Goal: Ask a question

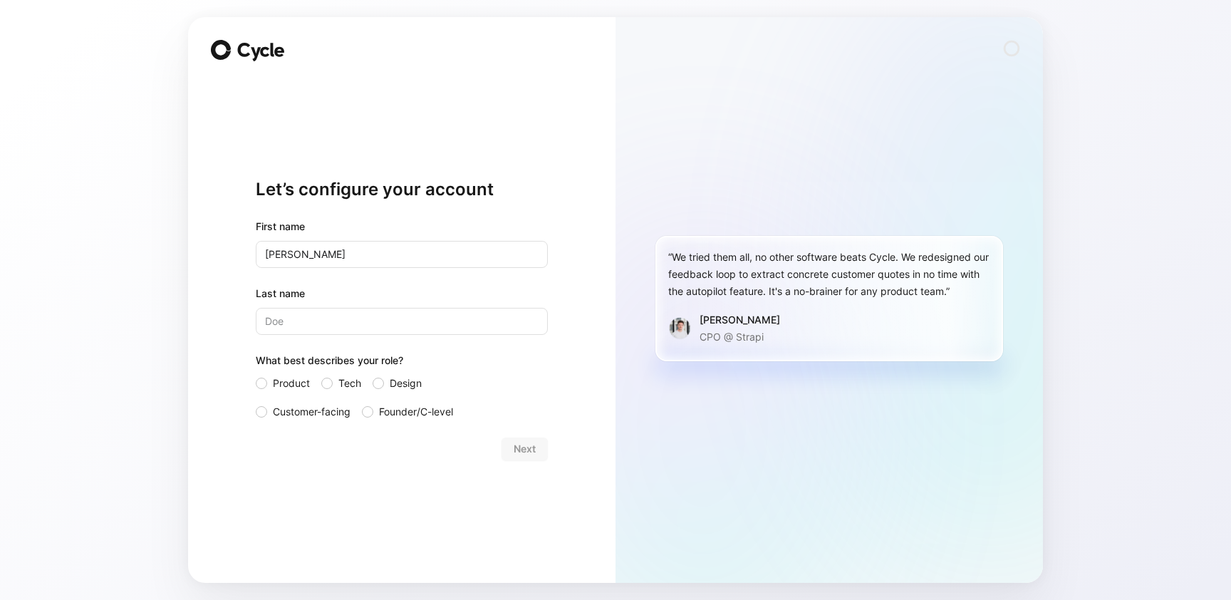
type input "[PERSON_NAME]"
type input "Savic"
click at [344, 383] on span "Tech" at bounding box center [350, 383] width 23 height 17
click at [321, 375] on input "Tech" at bounding box center [321, 375] width 0 height 0
click at [517, 453] on span "Next" at bounding box center [525, 448] width 22 height 17
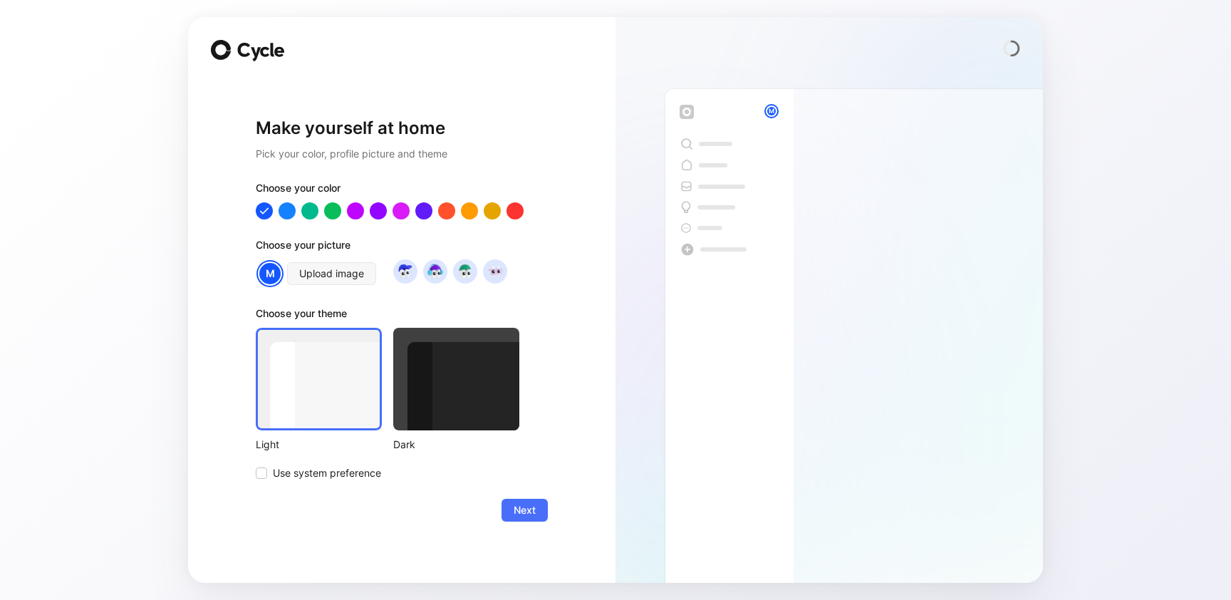
click at [466, 403] on div at bounding box center [456, 379] width 126 height 103
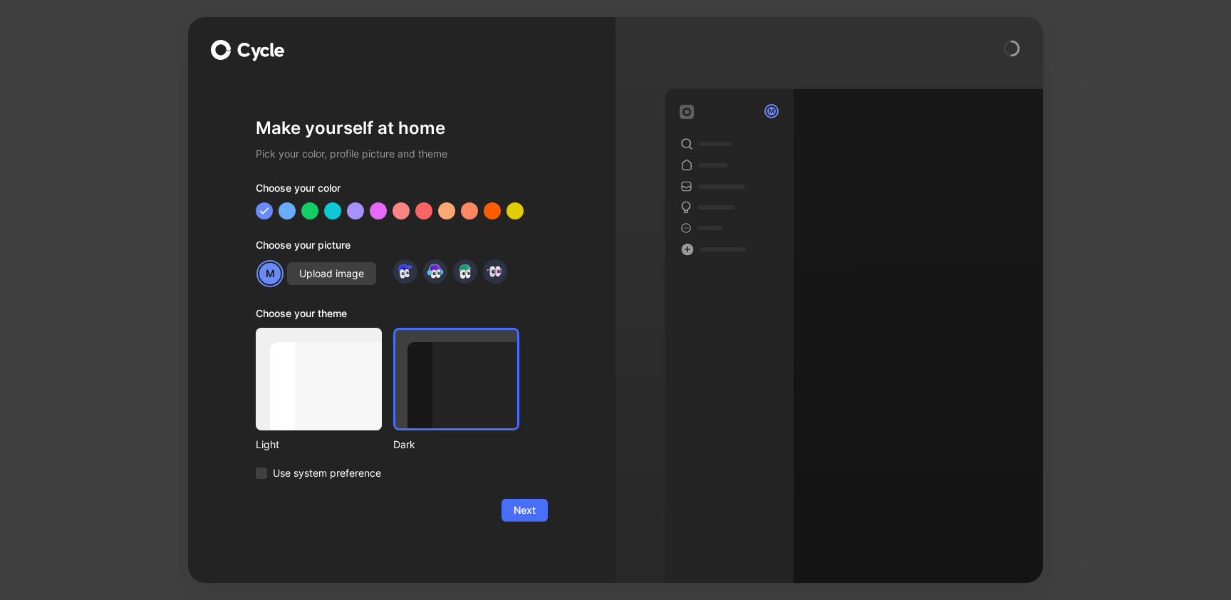
click at [349, 398] on div at bounding box center [319, 379] width 126 height 103
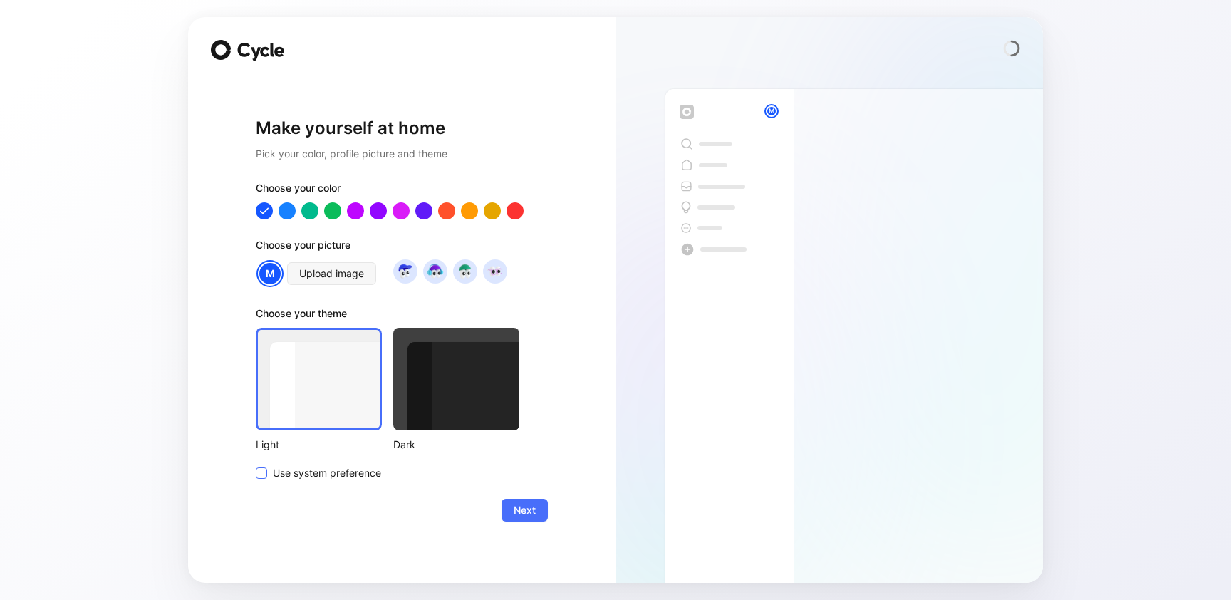
click at [331, 465] on span "Use system preference" at bounding box center [327, 473] width 108 height 17
click at [256, 465] on input "Use system preference" at bounding box center [256, 465] width 0 height 0
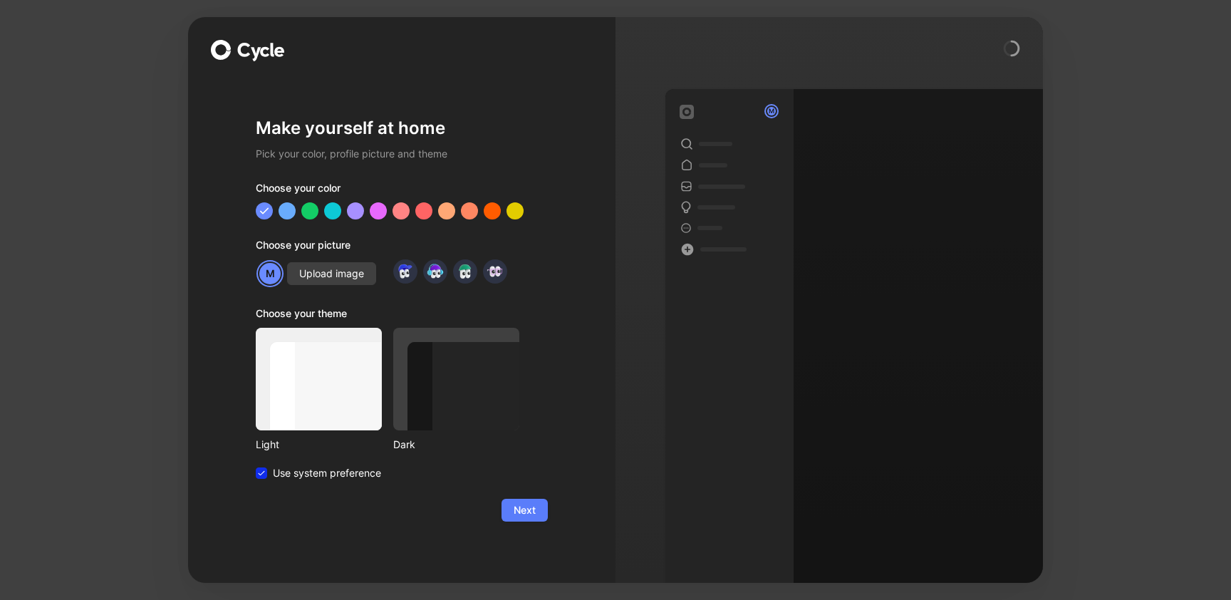
click at [538, 511] on button "Next" at bounding box center [525, 510] width 46 height 23
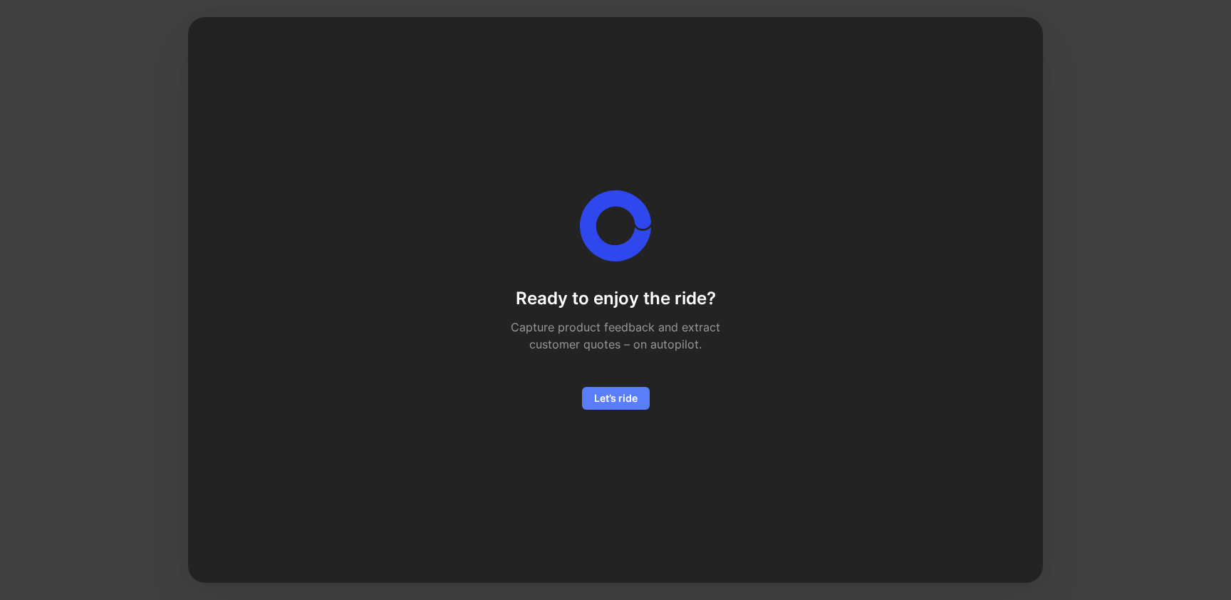
click at [602, 398] on span "Let’s ride" at bounding box center [615, 398] width 43 height 17
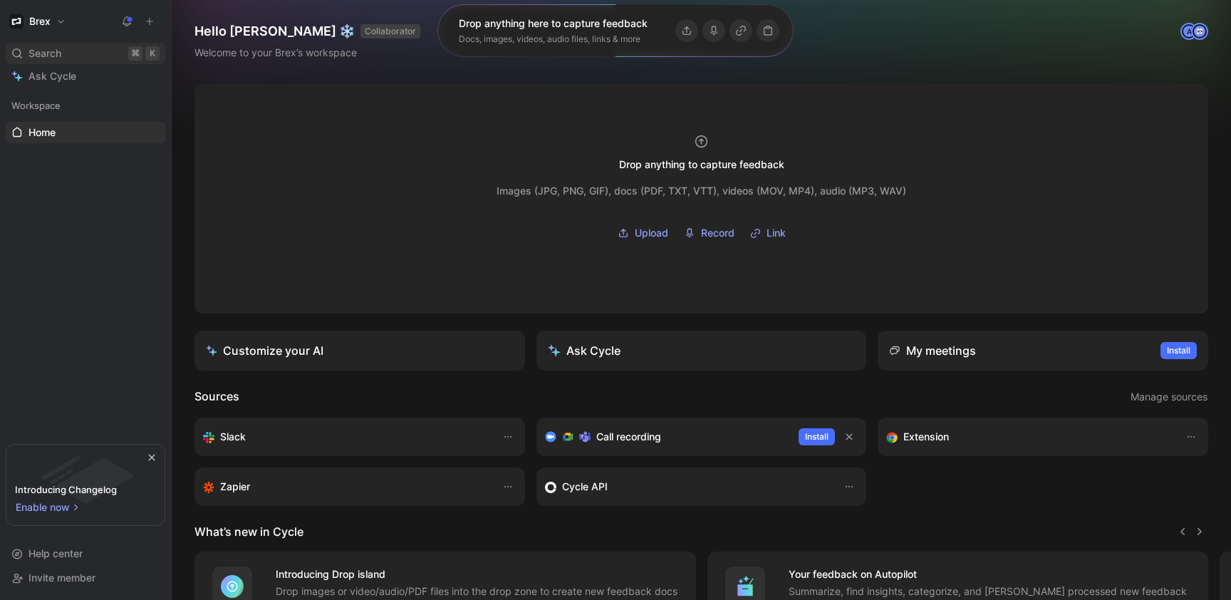
click at [46, 53] on span "Search" at bounding box center [45, 53] width 33 height 17
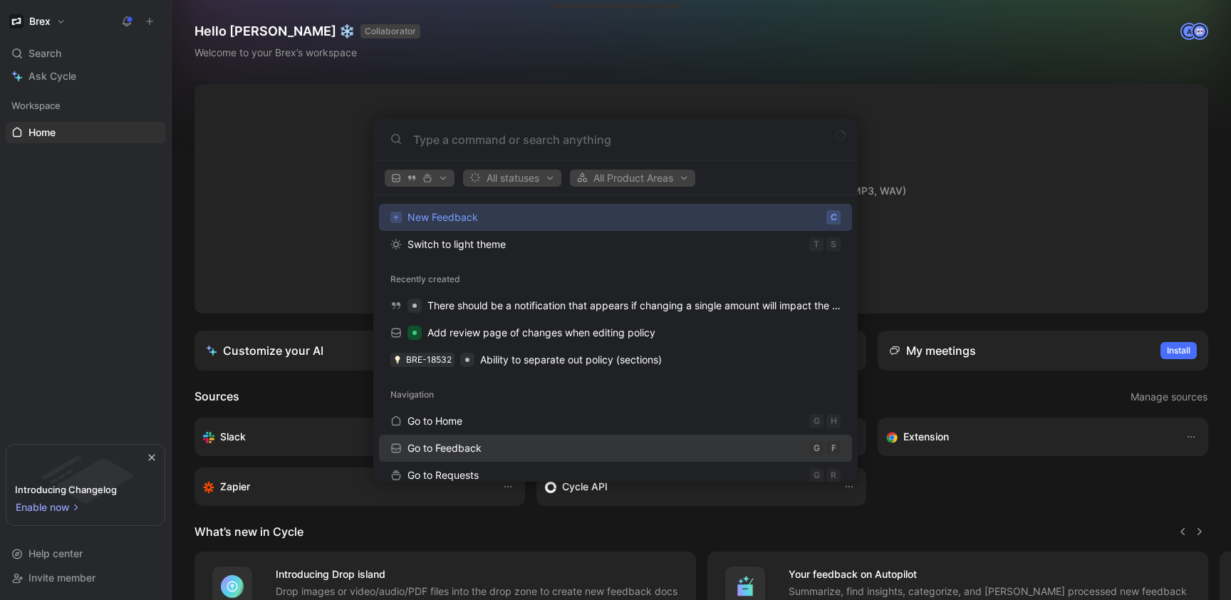
click at [453, 445] on span "Go to Feedback" at bounding box center [445, 448] width 74 height 12
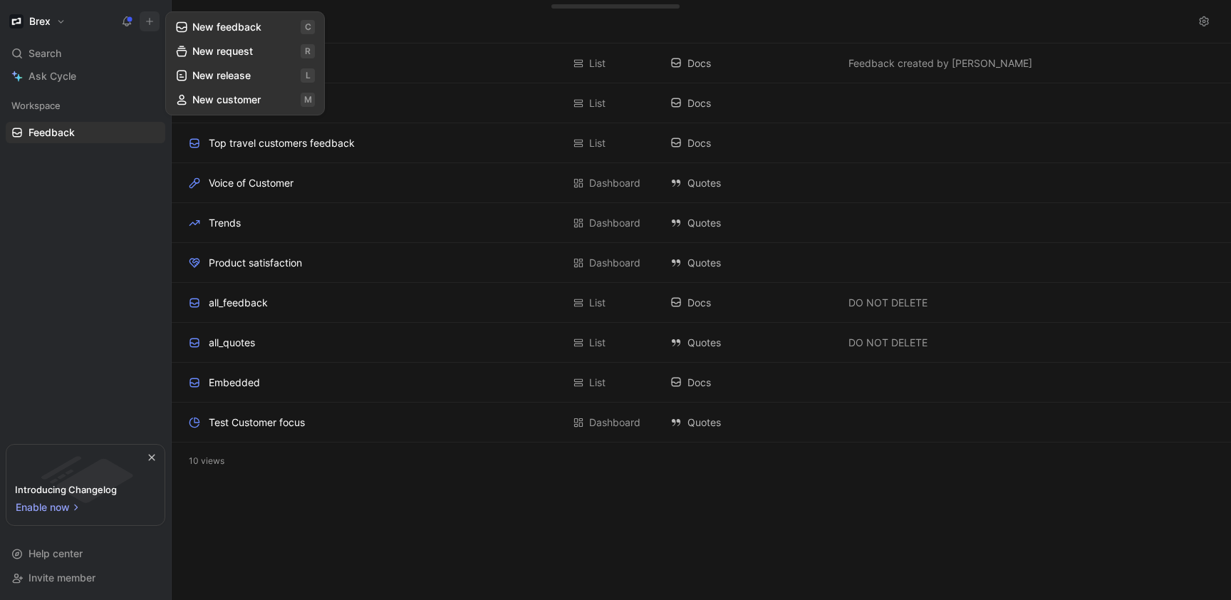
click at [210, 22] on button "New feedback c" at bounding box center [245, 27] width 153 height 24
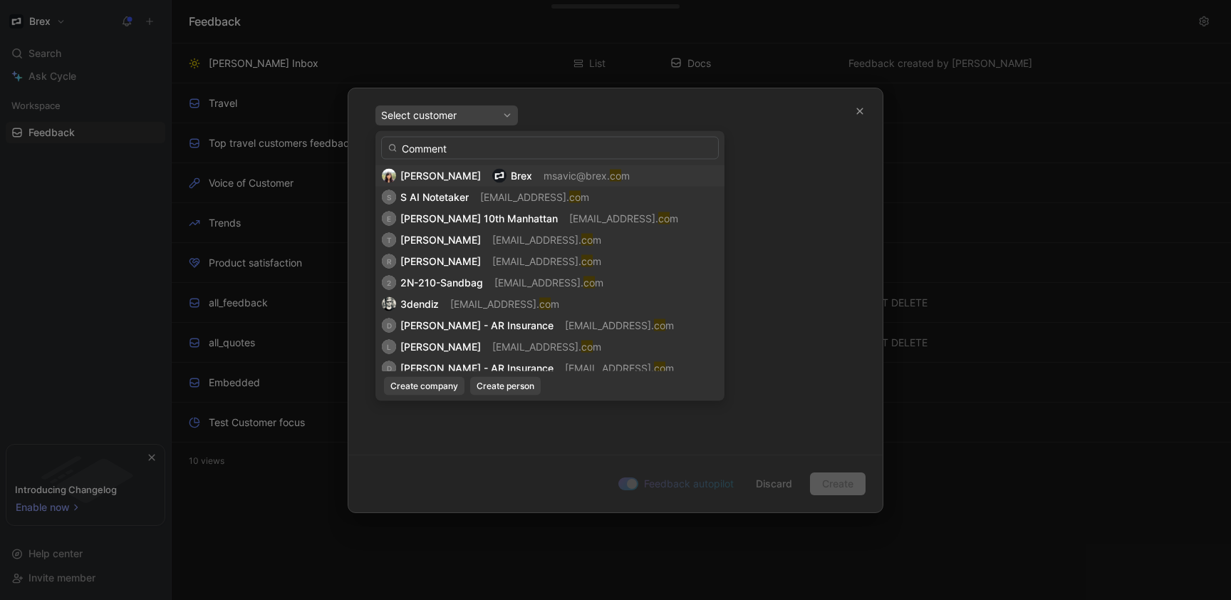
type input "Comments"
click at [458, 172] on span "[PERSON_NAME]" at bounding box center [441, 176] width 81 height 12
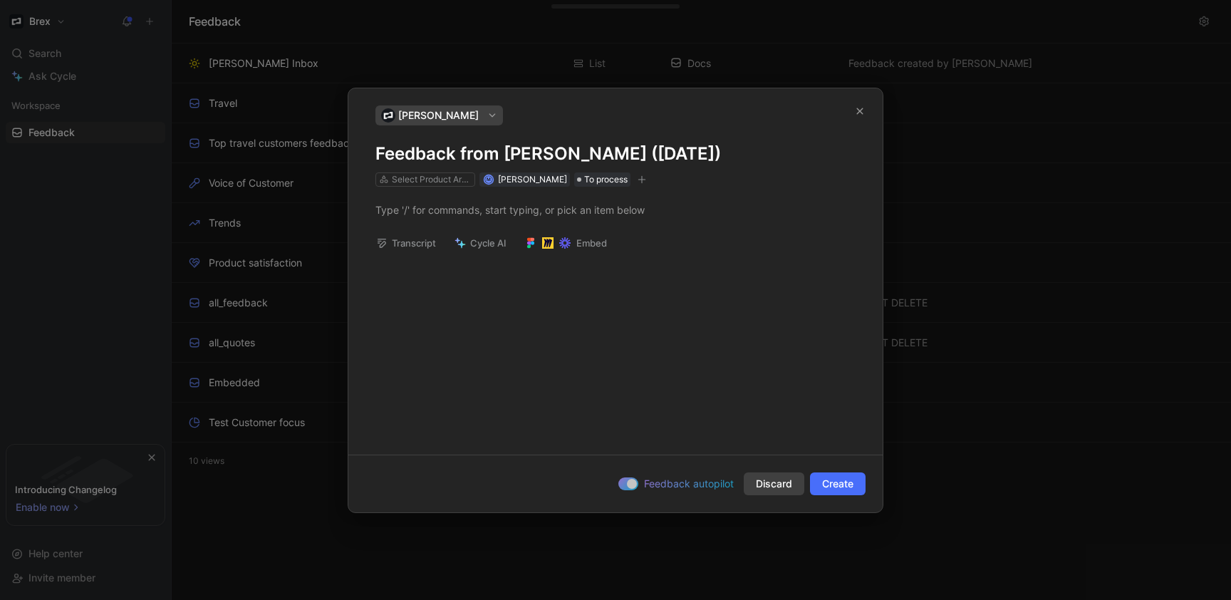
click at [783, 485] on span "Discard" at bounding box center [774, 483] width 36 height 17
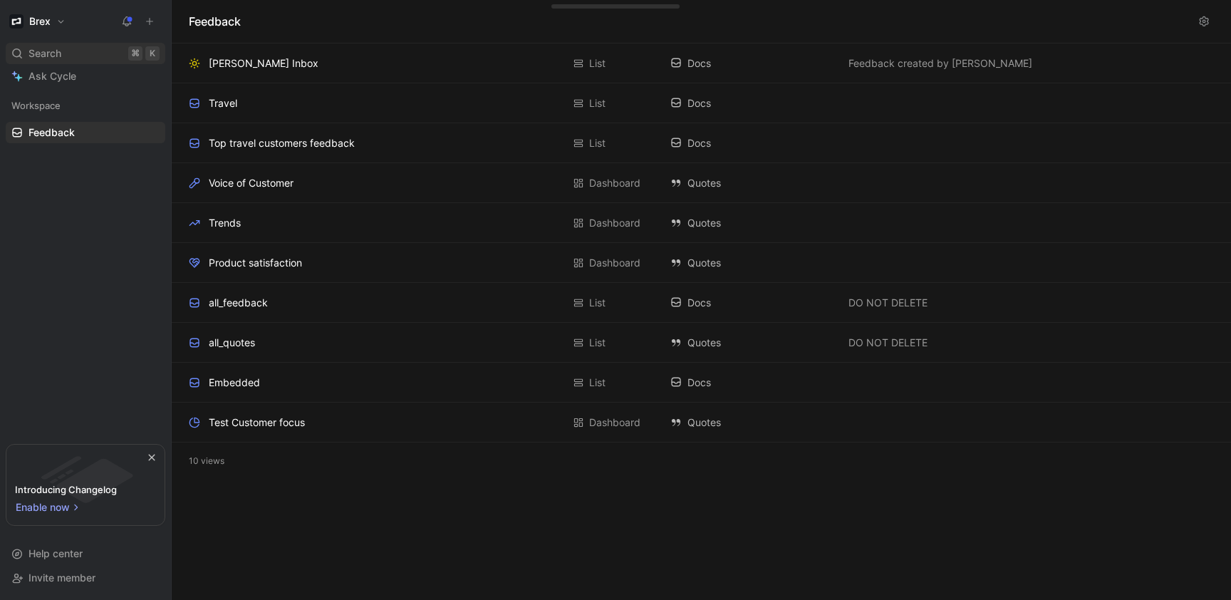
click at [82, 55] on div "Search ⌘ K" at bounding box center [86, 53] width 160 height 21
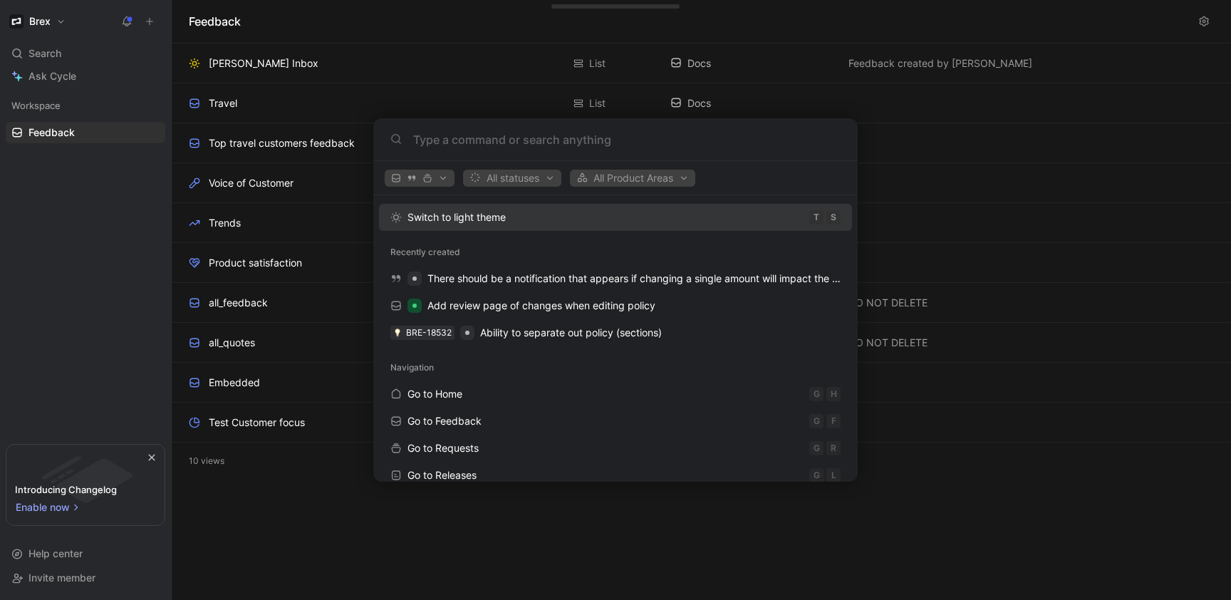
click at [73, 80] on body "Brex Search ⌘ K Ask Cycle Workspace Feedback G then F To pick up a draggable it…" at bounding box center [615, 300] width 1231 height 600
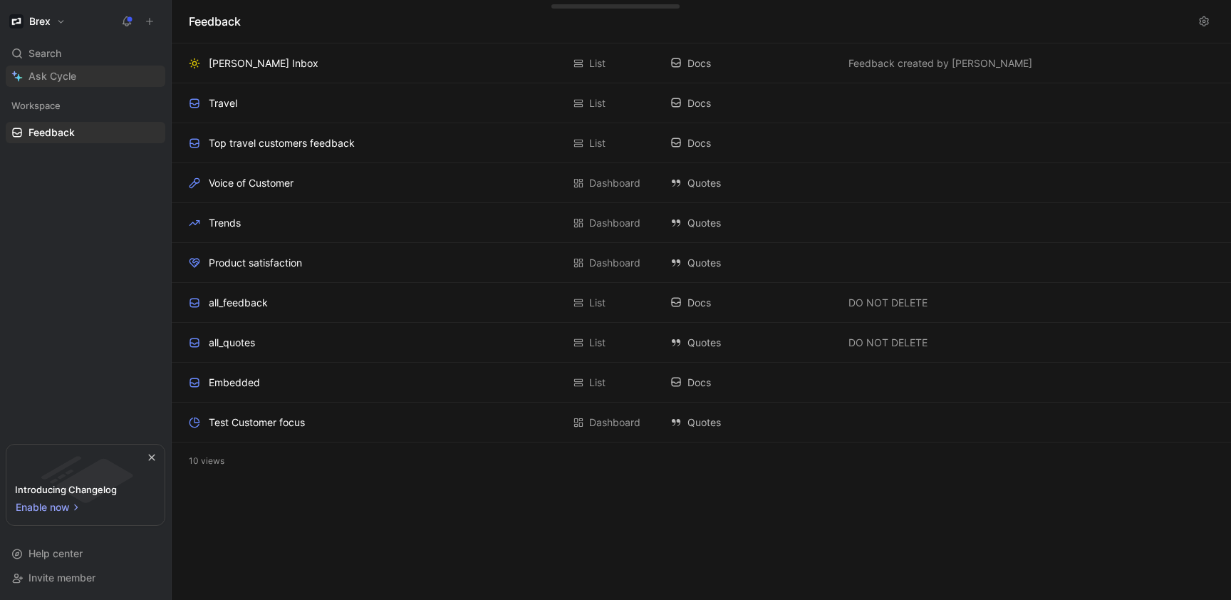
click at [66, 76] on span "Ask Cycle" at bounding box center [53, 76] width 48 height 17
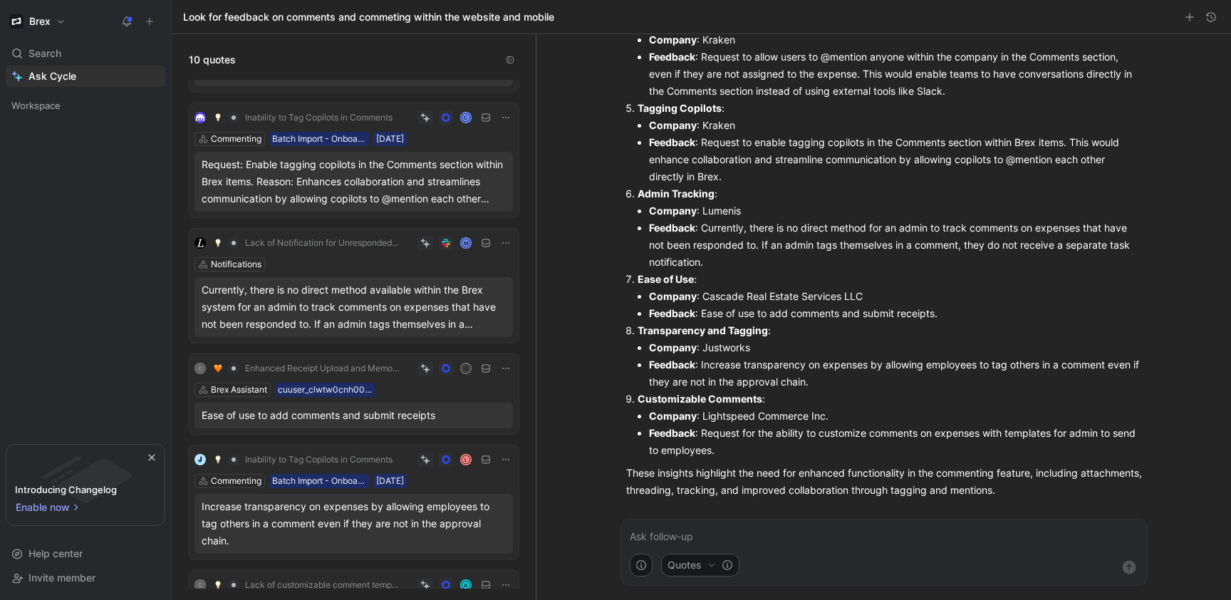
scroll to position [500, 0]
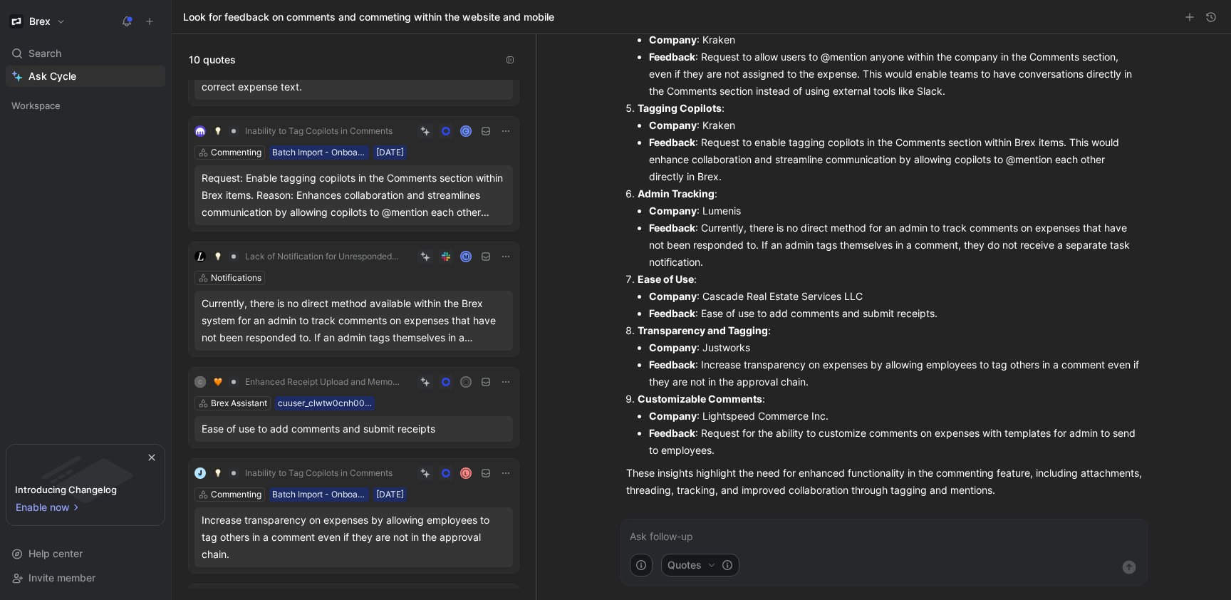
click at [419, 327] on div "Currently, there is no direct method available within the Brex system for an ad…" at bounding box center [354, 320] width 304 height 51
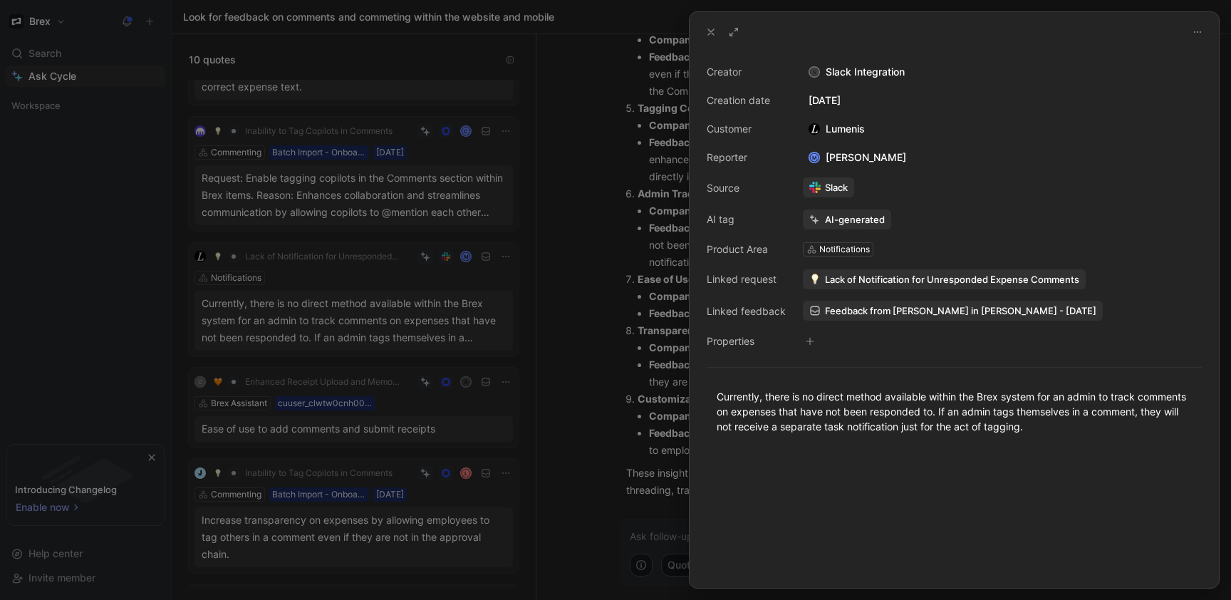
click at [1203, 31] on icon at bounding box center [1197, 31] width 11 height 11
click at [712, 33] on use at bounding box center [711, 32] width 6 height 6
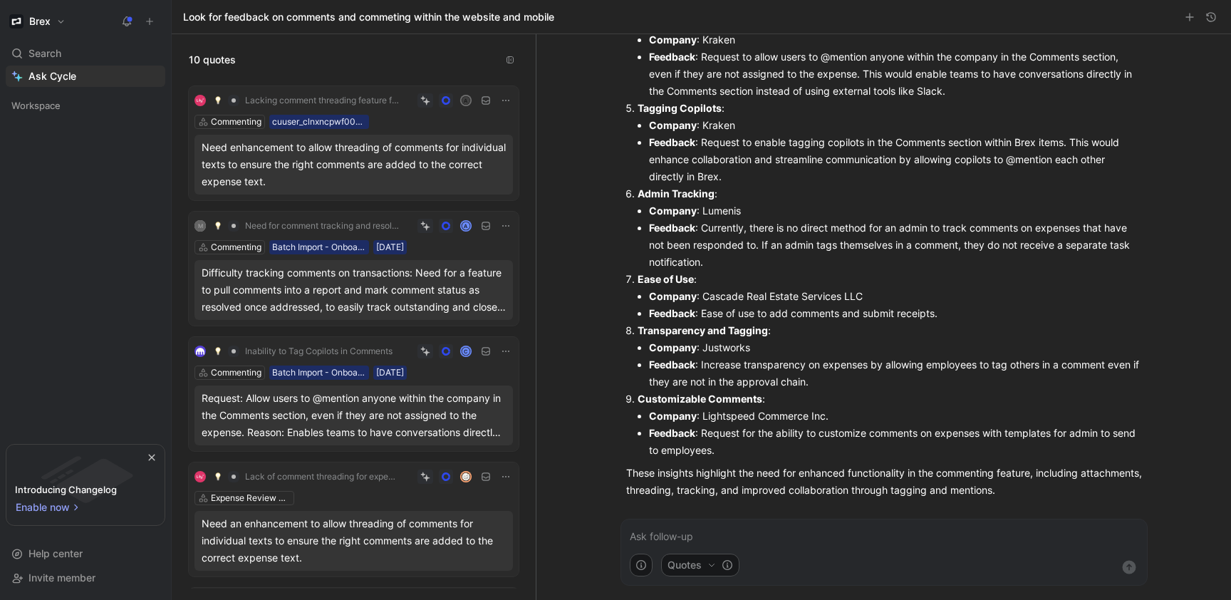
scroll to position [87, 0]
click at [328, 423] on div "Request: Allow users to @mention anyone within the company in the Comments sect…" at bounding box center [354, 413] width 304 height 51
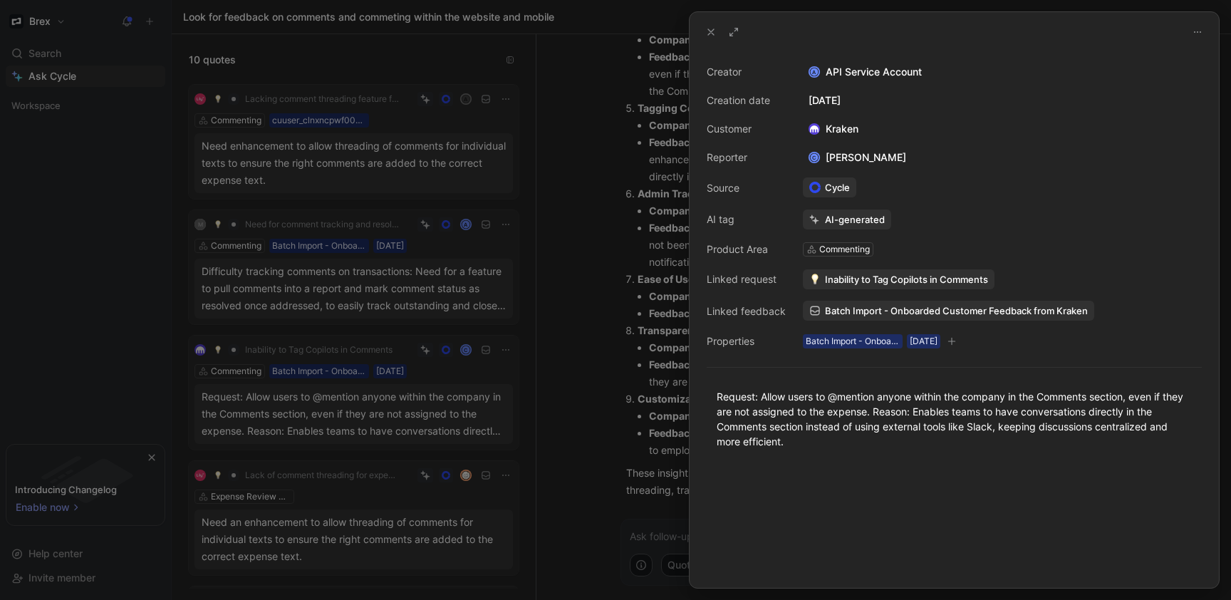
click at [706, 33] on icon at bounding box center [711, 31] width 11 height 11
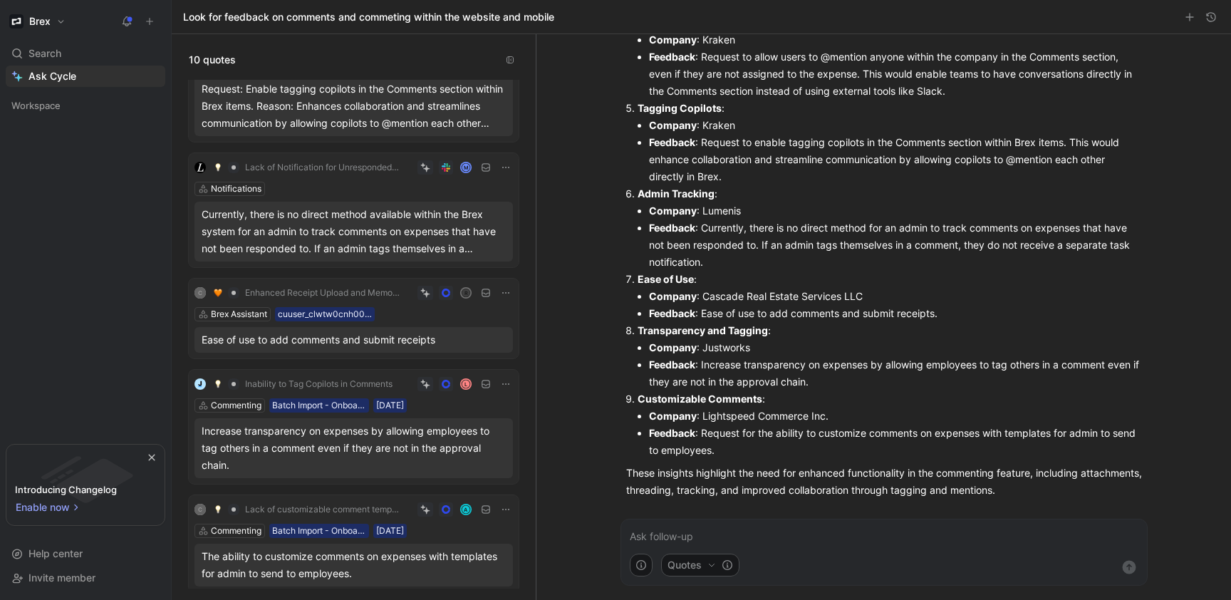
scroll to position [592, 0]
